Goal: Transaction & Acquisition: Purchase product/service

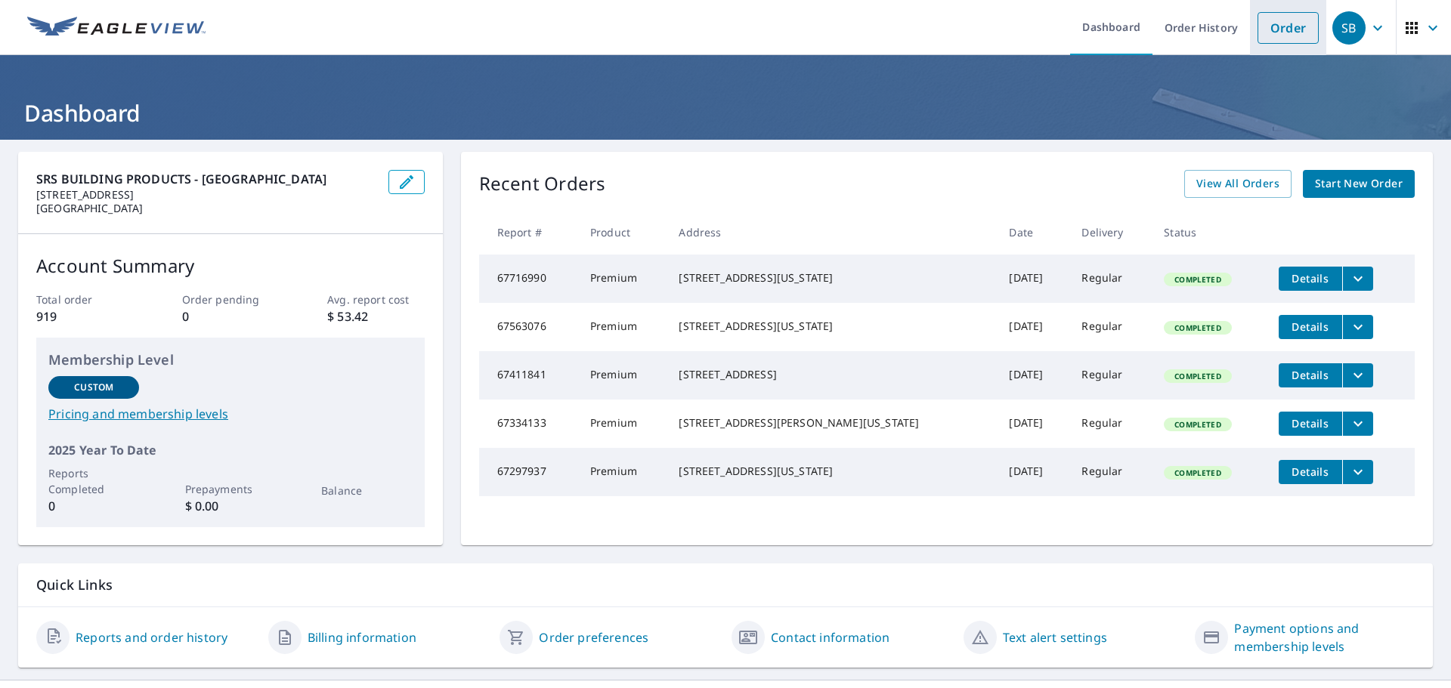
click at [1274, 41] on link "Order" at bounding box center [1287, 28] width 61 height 32
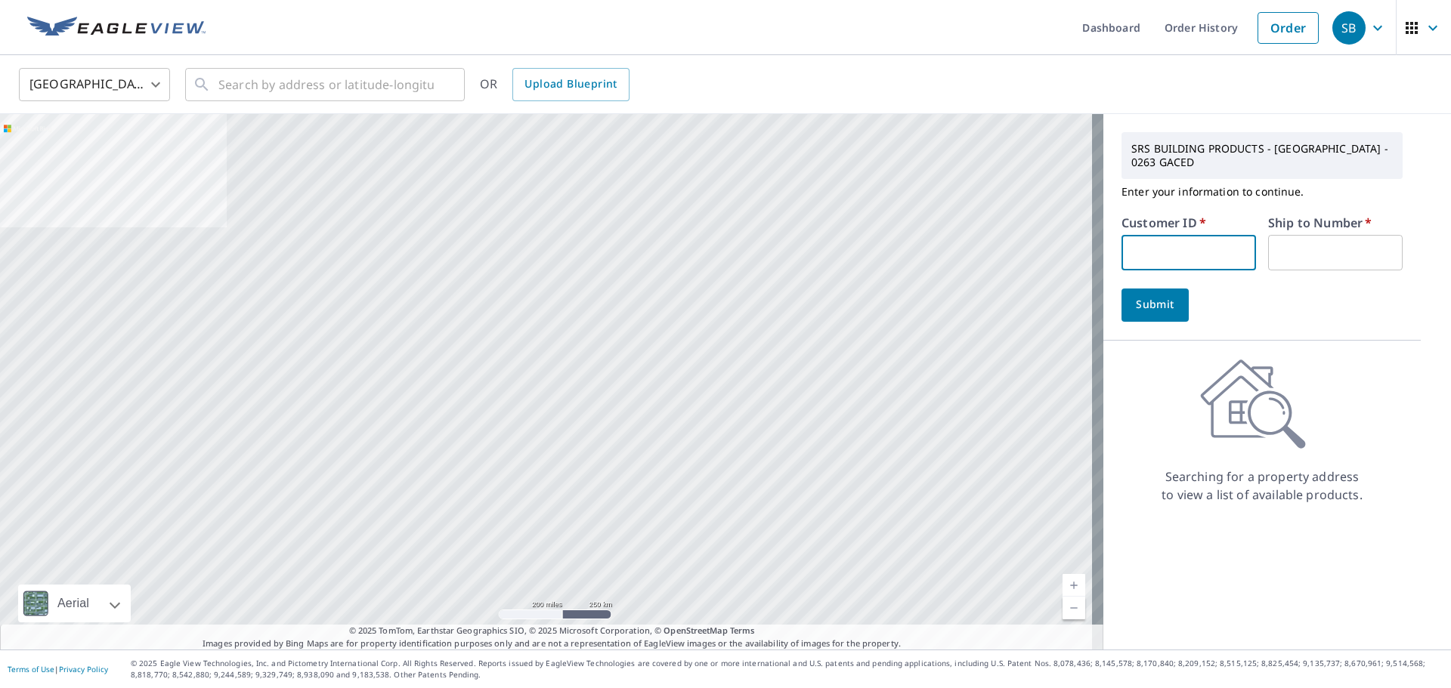
click at [1189, 249] on input "text" at bounding box center [1188, 253] width 134 height 36
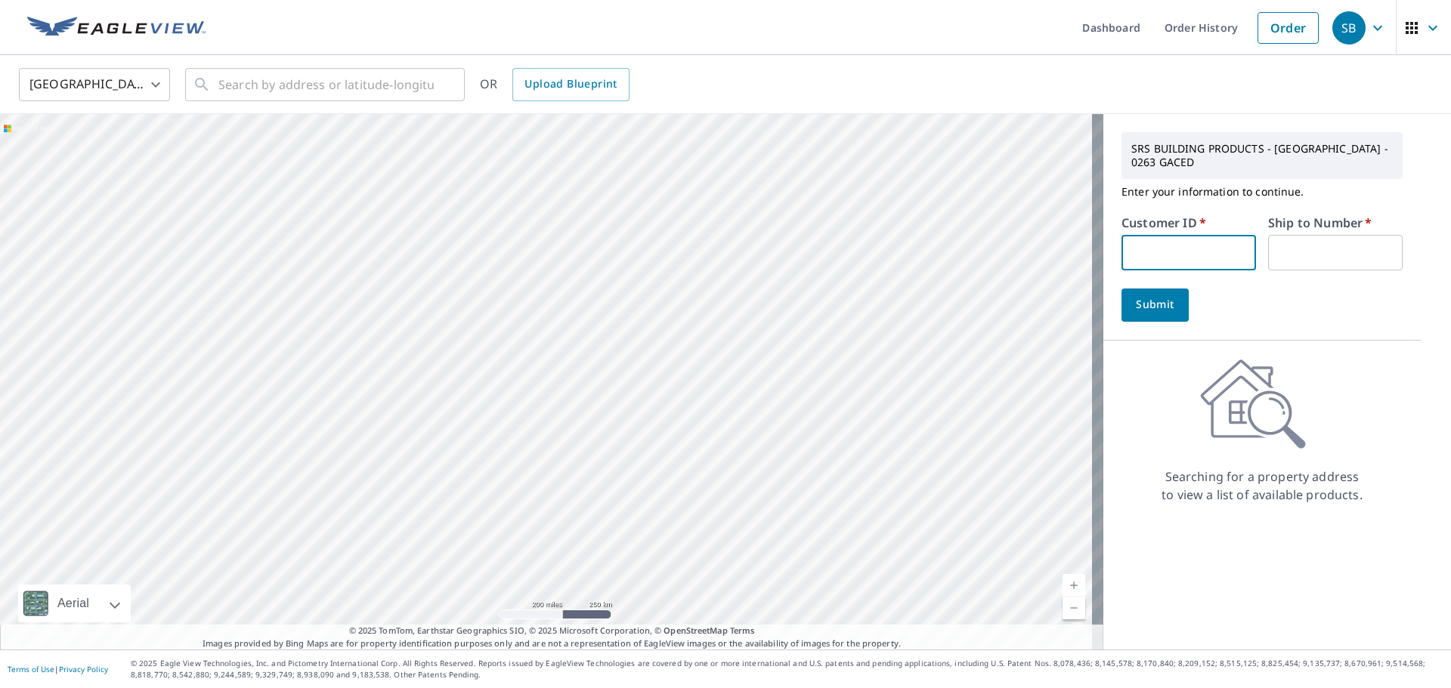
type input "s012898"
click at [1166, 253] on input "s012898" at bounding box center [1188, 253] width 134 height 36
drag, startPoint x: 1179, startPoint y: 255, endPoint x: 934, endPoint y: 246, distance: 245.7
click at [933, 246] on div "Aerial Road A standard road map Aerial A detailed look from above Labels Labels…" at bounding box center [725, 382] width 1451 height 536
click at [1177, 249] on input "text" at bounding box center [1188, 253] width 134 height 36
